Goal: Information Seeking & Learning: Learn about a topic

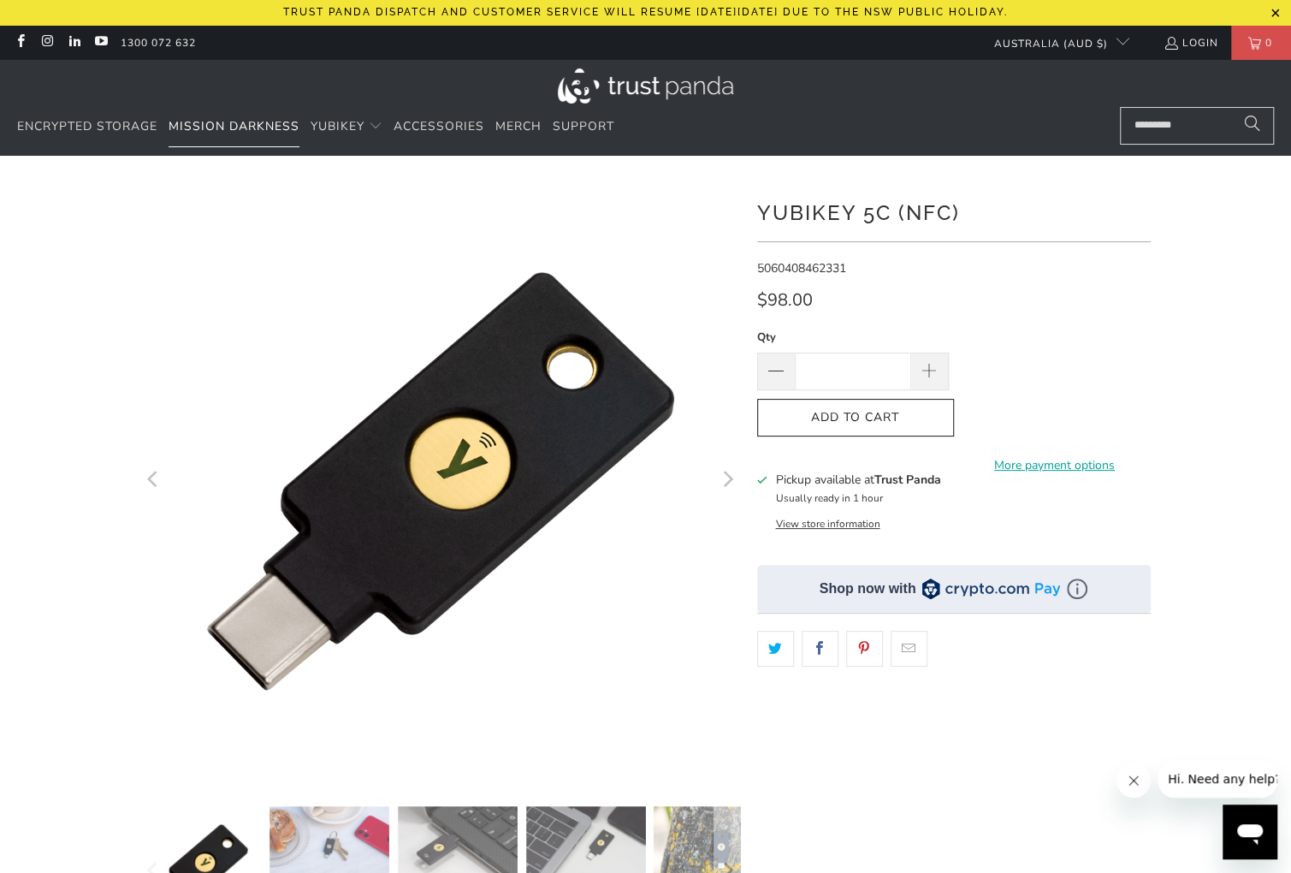
click at [230, 121] on span "Mission Darkness" at bounding box center [234, 126] width 131 height 16
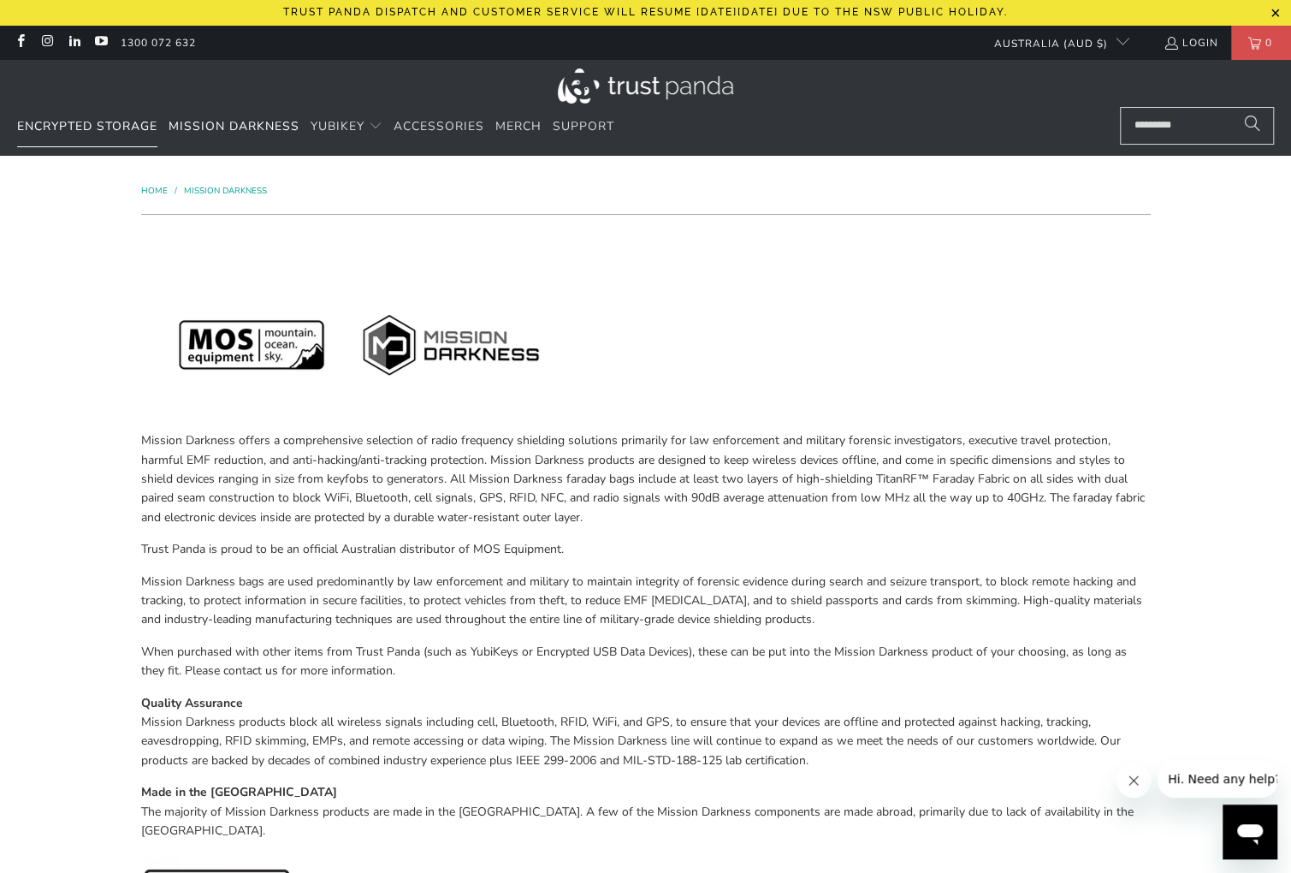
click at [104, 125] on span "Encrypted Storage" at bounding box center [87, 126] width 140 height 16
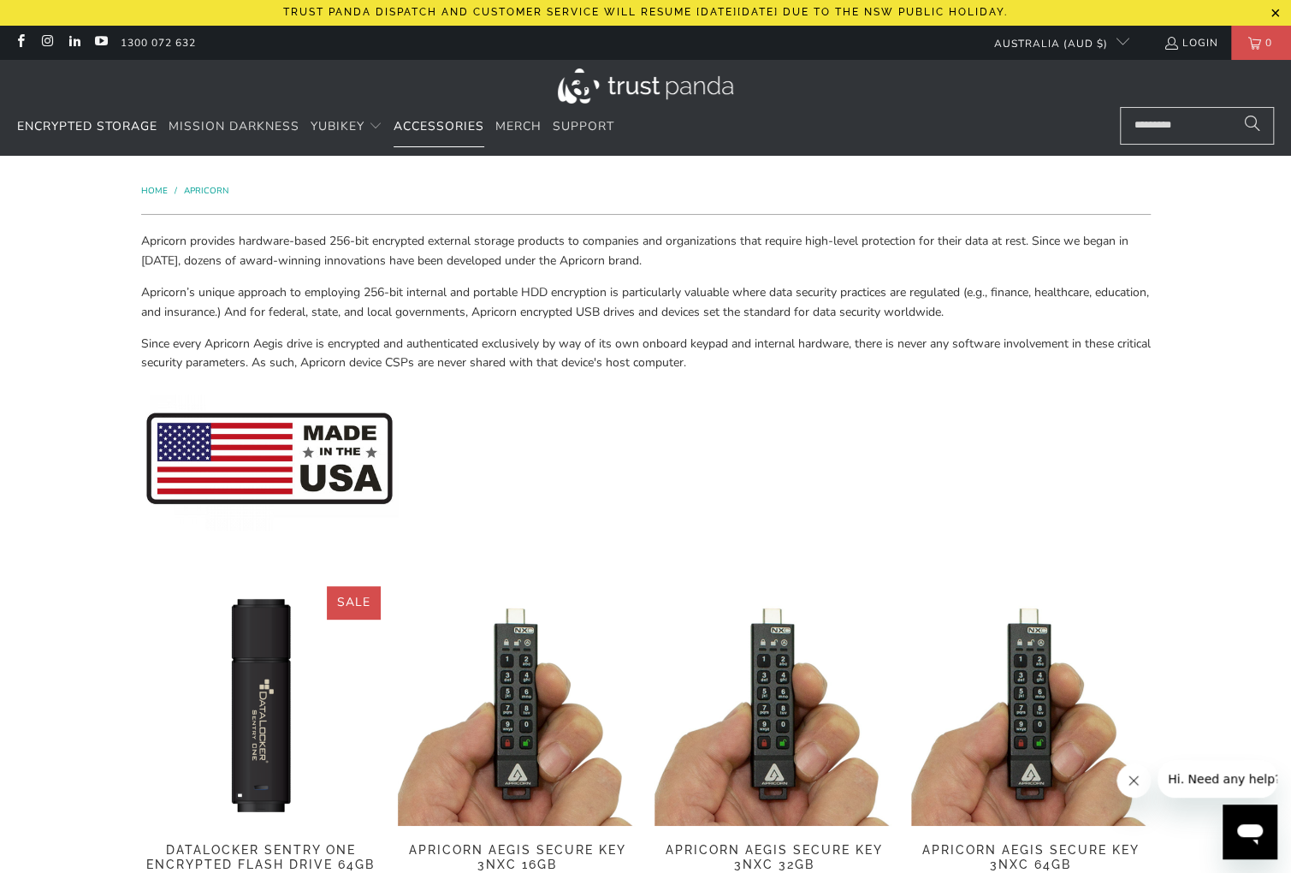
click at [455, 126] on span "Accessories" at bounding box center [439, 126] width 91 height 16
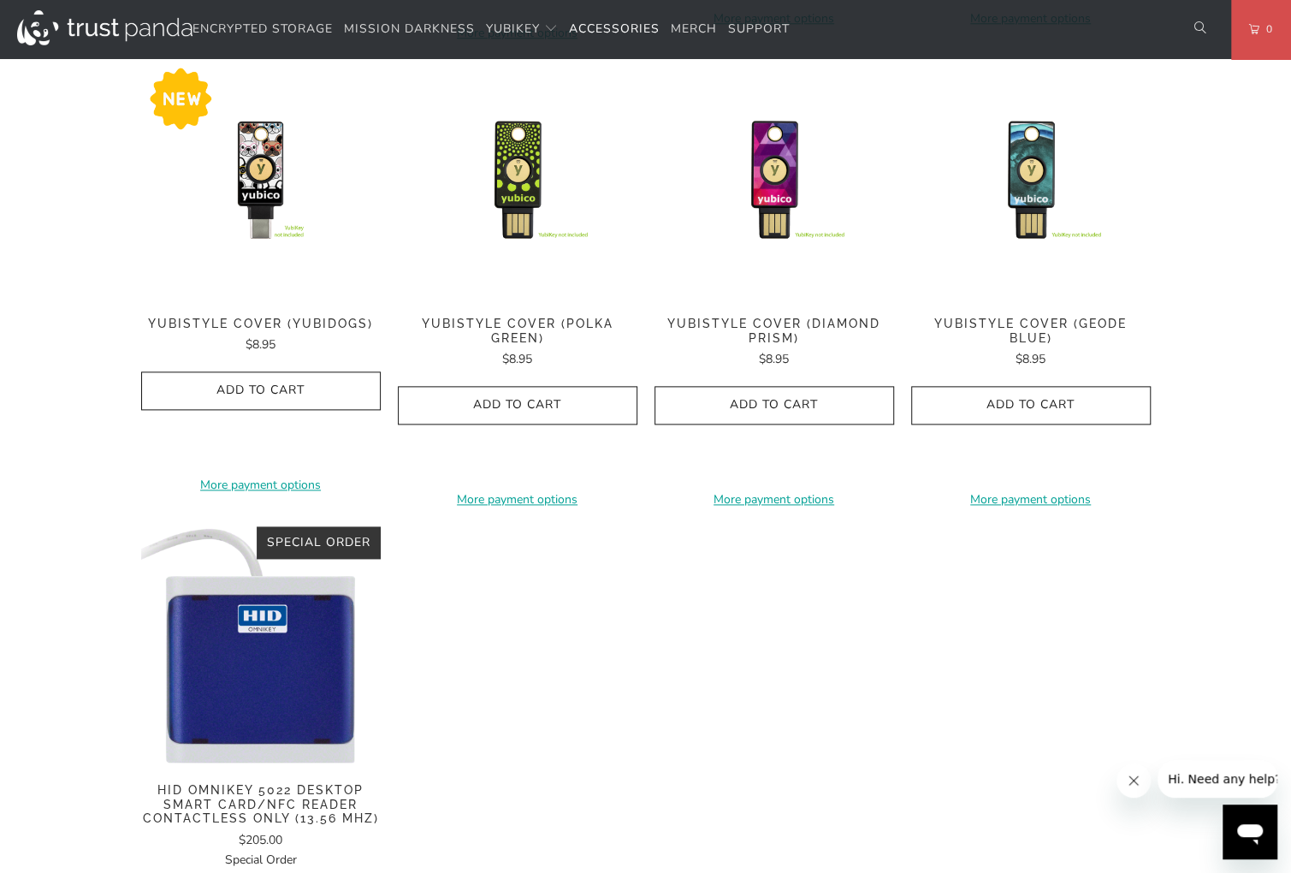
scroll to position [1283, 0]
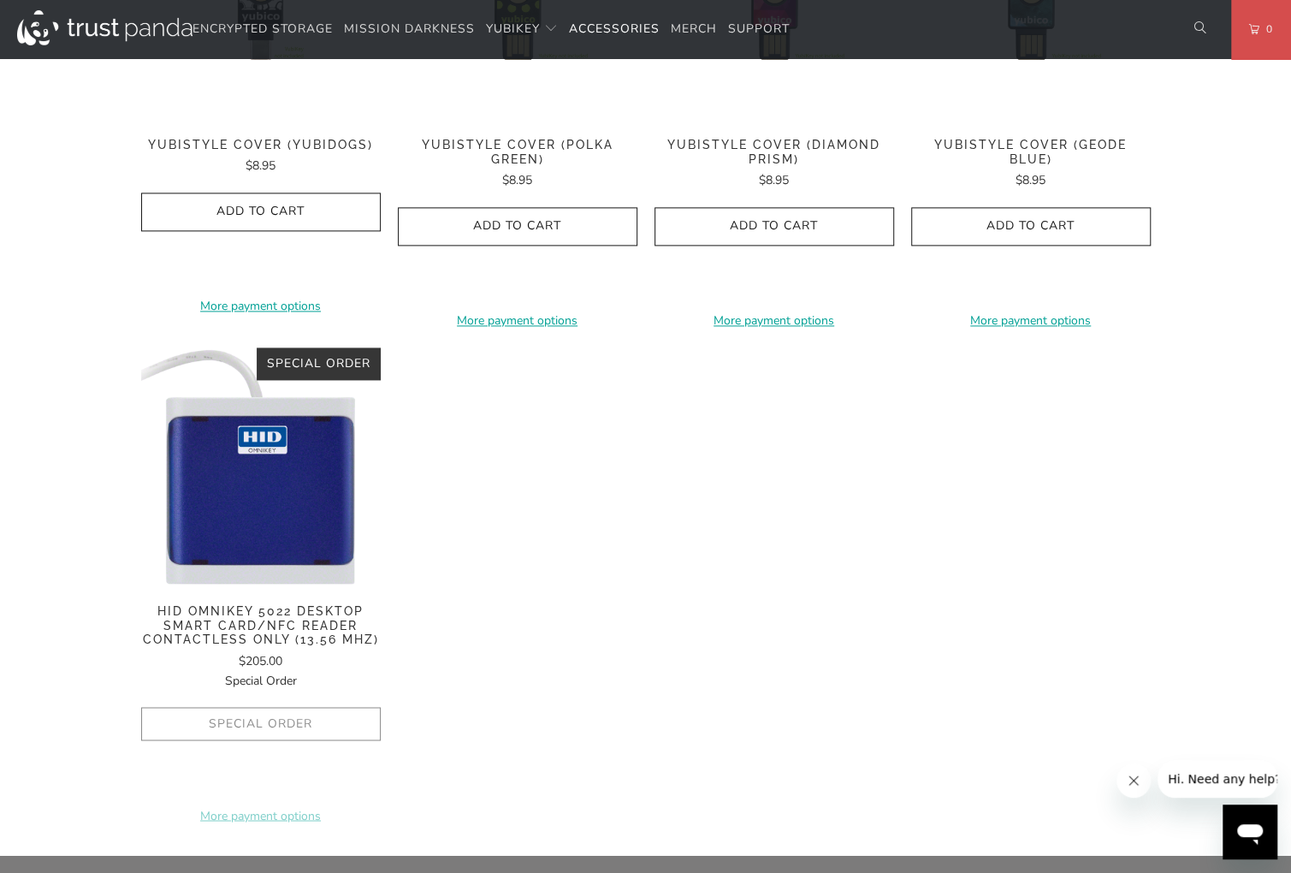
click at [221, 619] on span "HID OMNIKEY 5022 Desktop Smart Card/NFC Reader Contactless Only (13.56 MHZ)" at bounding box center [261, 625] width 240 height 43
